Goal: Complete application form

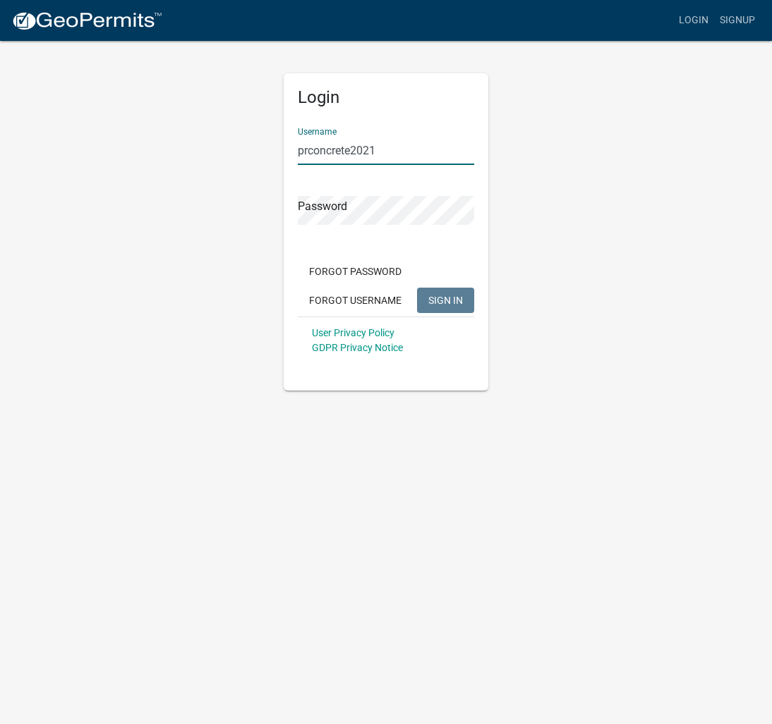
type input "prconcrete2021"
click at [428, 301] on span "SIGN IN" at bounding box center [445, 299] width 35 height 11
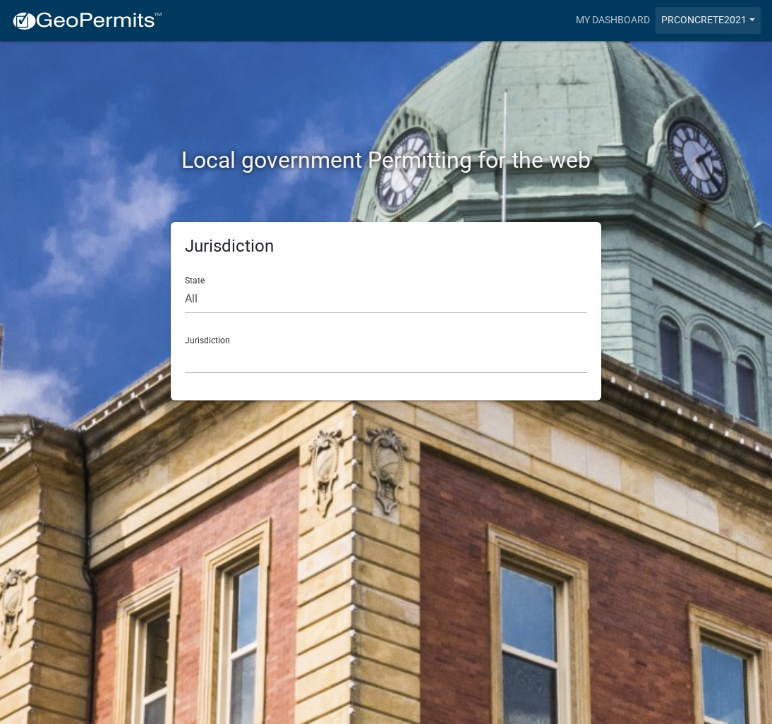
click at [702, 20] on link "prconcrete2021" at bounding box center [707, 20] width 105 height 27
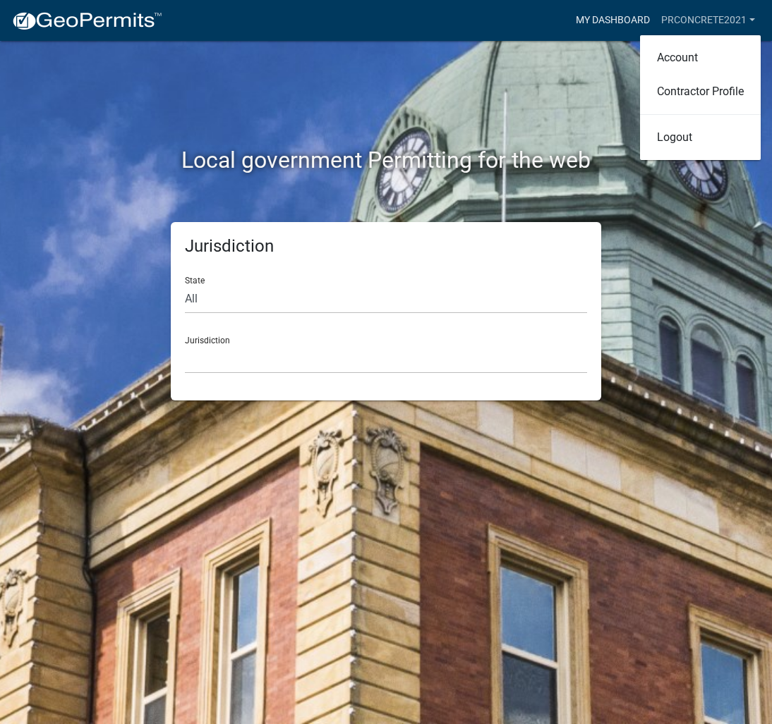
click at [609, 20] on link "My Dashboard" at bounding box center [612, 20] width 85 height 27
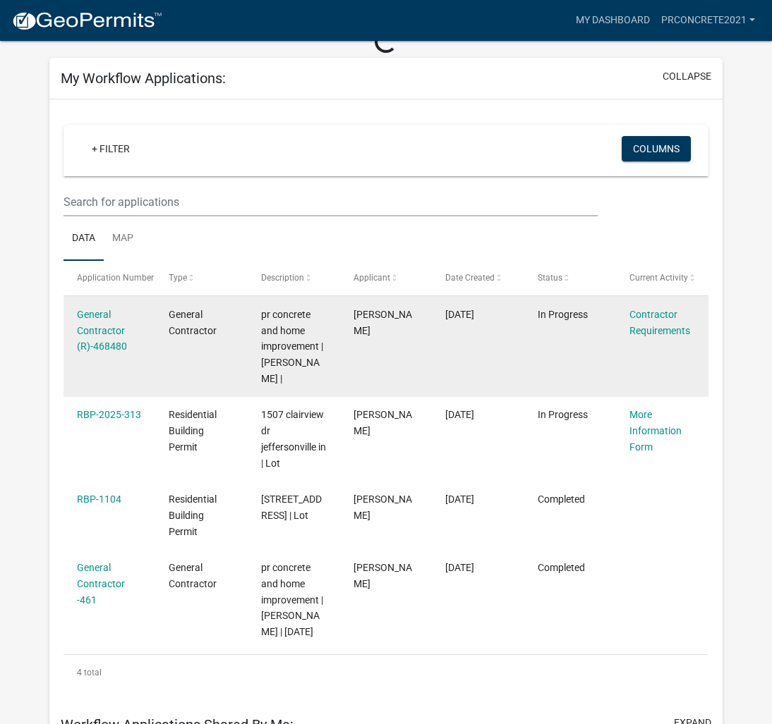
scroll to position [90, 0]
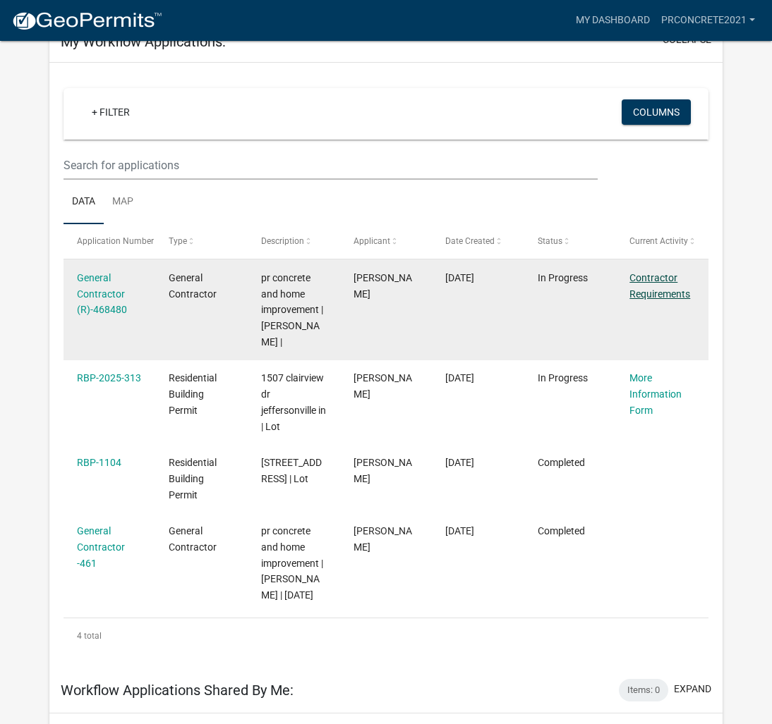
click at [651, 297] on link "Contractor Requirements" at bounding box center [659, 286] width 61 height 28
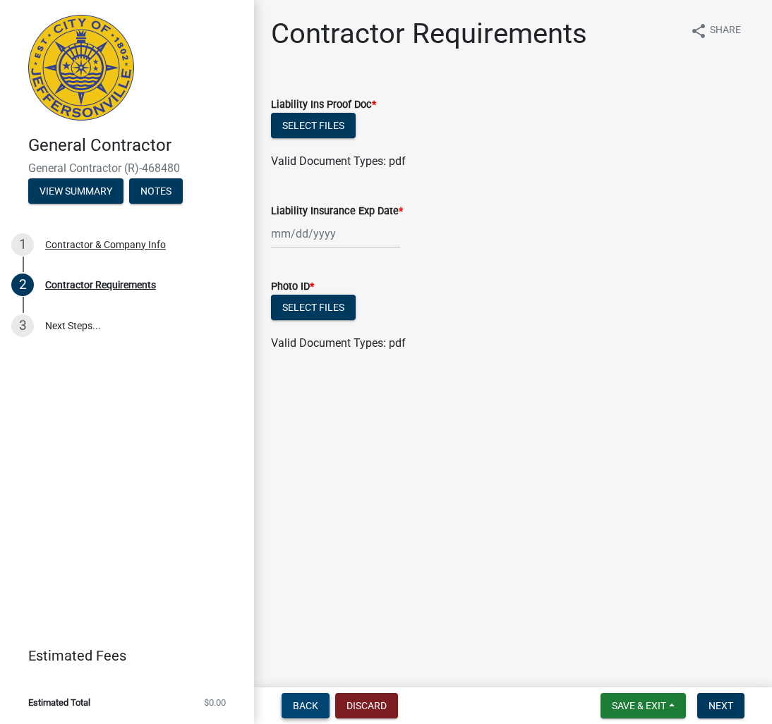
click at [304, 707] on span "Back" at bounding box center [305, 705] width 25 height 11
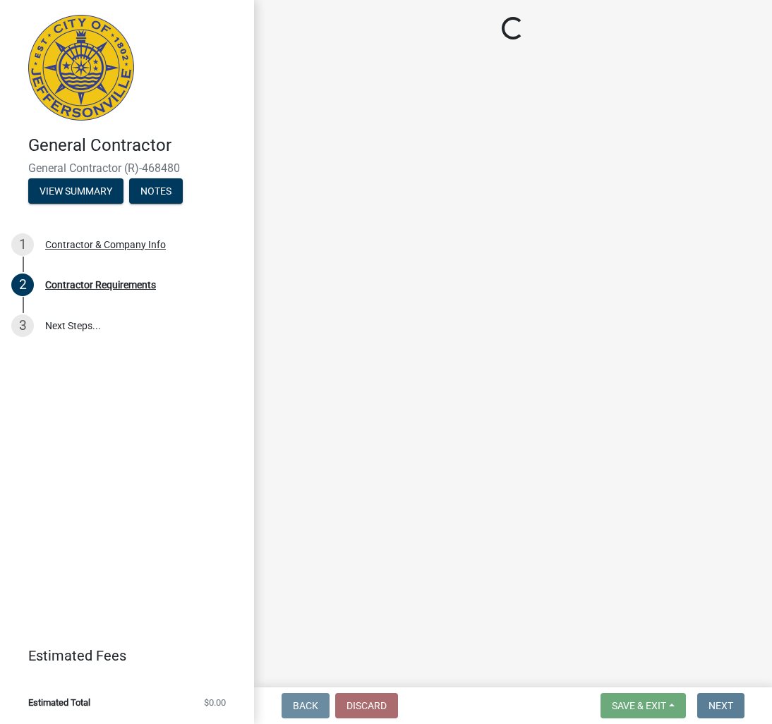
select select "in"
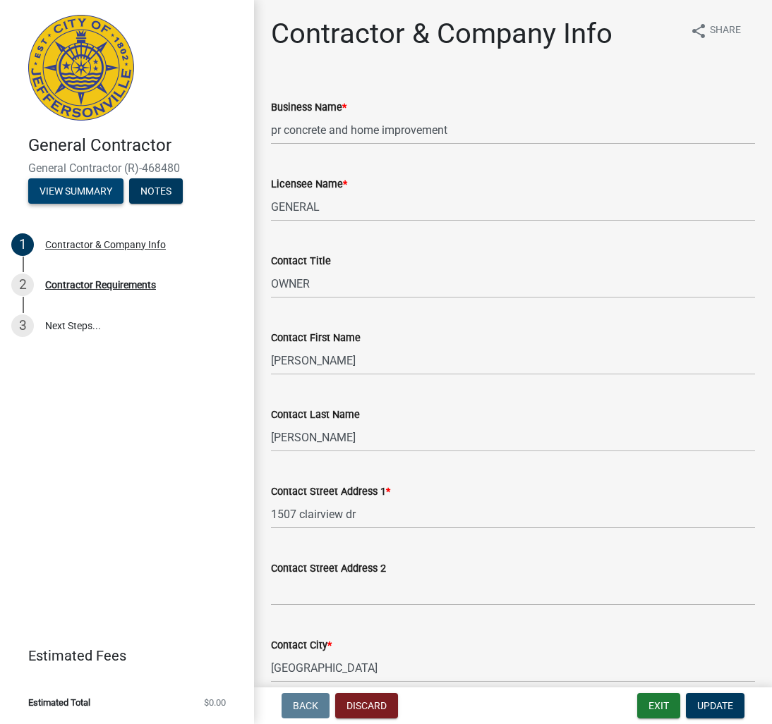
click at [85, 193] on button "View Summary" at bounding box center [75, 190] width 95 height 25
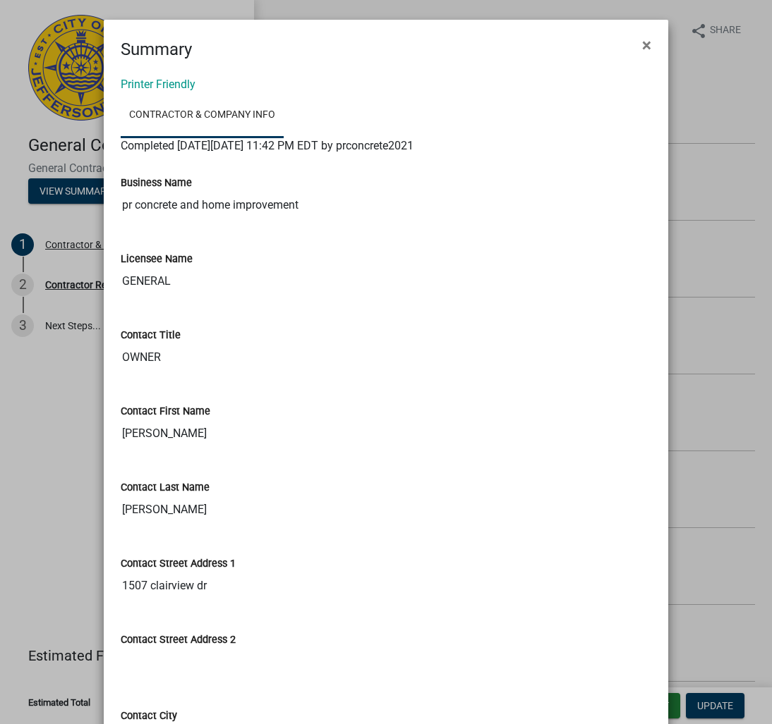
click at [44, 139] on ngb-modal-window "Summary × Printer Friendly Contractor & Company Info Completed [DATE][DATE] 11:…" at bounding box center [386, 362] width 772 height 724
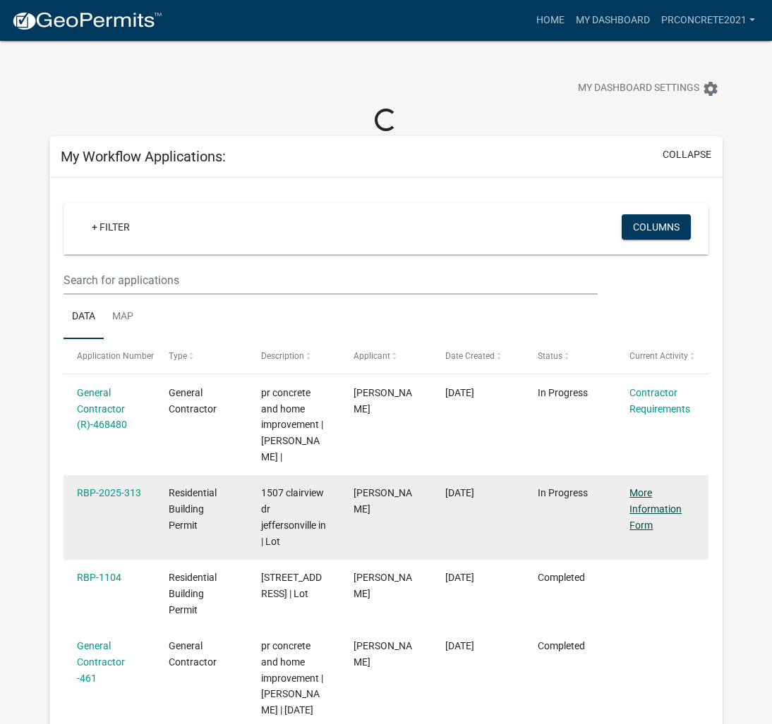
click at [641, 487] on link "More Information Form" at bounding box center [655, 509] width 52 height 44
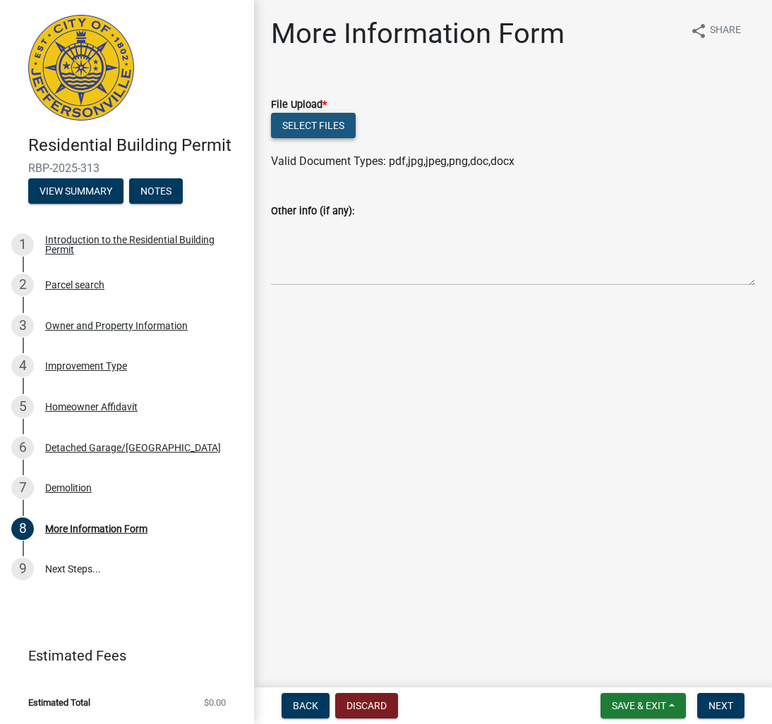
click at [329, 124] on button "Select files" at bounding box center [313, 125] width 85 height 25
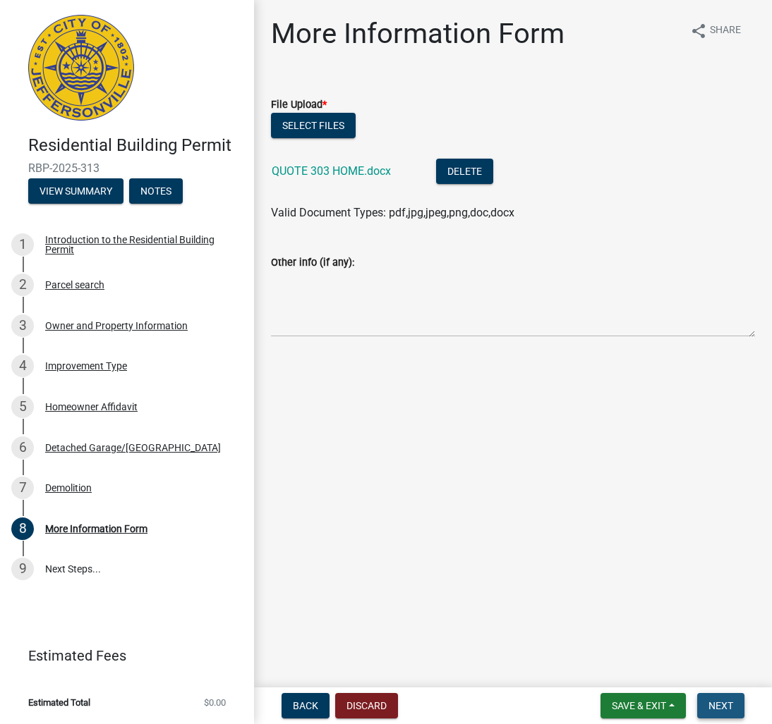
click at [714, 704] on span "Next" at bounding box center [720, 705] width 25 height 11
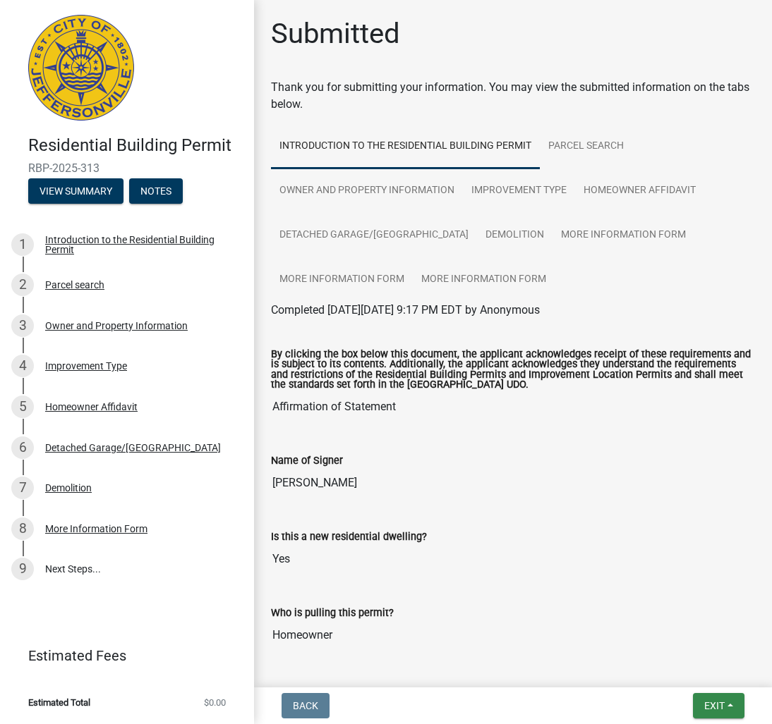
click at [714, 704] on span "Exit" at bounding box center [714, 705] width 20 height 11
click at [676, 668] on button "Save & Exit" at bounding box center [688, 669] width 113 height 34
